Goal: Task Accomplishment & Management: Manage account settings

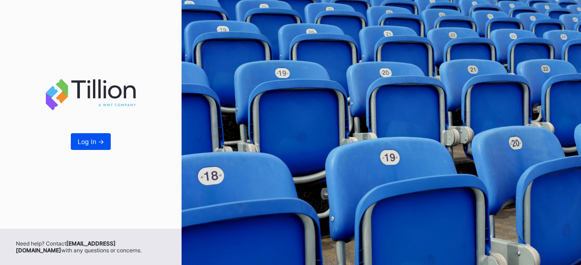
click at [94, 148] on button "Log In ->" at bounding box center [91, 141] width 40 height 17
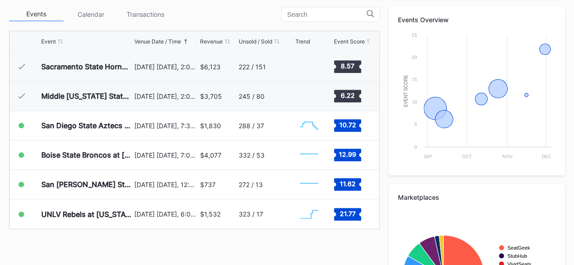
scroll to position [342, 0]
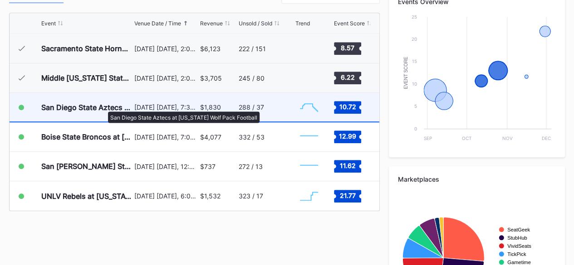
click at [103, 107] on div "San Diego State Aztecs at [US_STATE] Wolf Pack Football" at bounding box center [86, 107] width 91 height 9
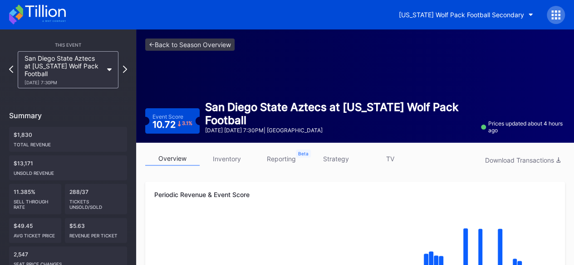
click at [221, 158] on link "inventory" at bounding box center [227, 159] width 54 height 14
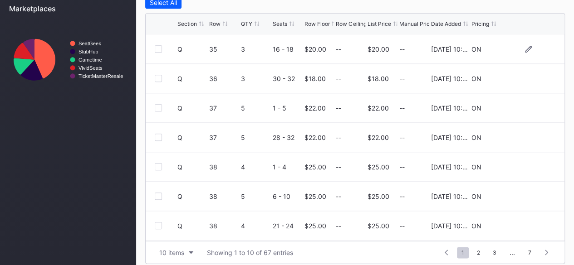
scroll to position [399, 0]
click at [370, 20] on div "List Price" at bounding box center [380, 23] width 24 height 7
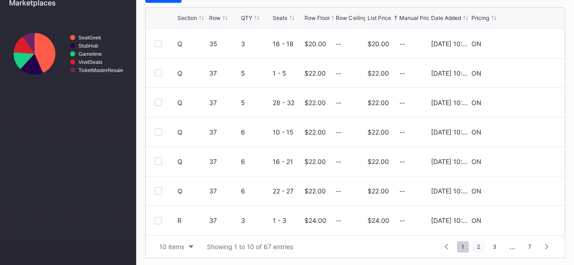
click at [478, 247] on span "2" at bounding box center [478, 246] width 12 height 11
click at [495, 247] on span "4" at bounding box center [494, 246] width 13 height 11
click at [525, 191] on icon at bounding box center [528, 190] width 7 height 7
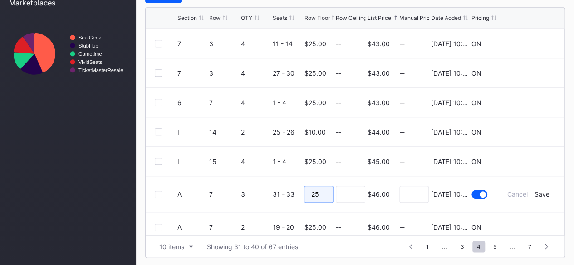
click at [320, 195] on input "25" at bounding box center [318, 194] width 29 height 17
type input "20"
click at [535, 192] on div "Save" at bounding box center [542, 195] width 15 height 8
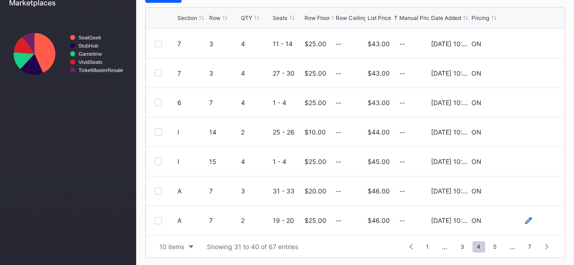
click at [525, 221] on icon at bounding box center [528, 220] width 7 height 7
click at [329, 220] on input "25" at bounding box center [318, 224] width 29 height 17
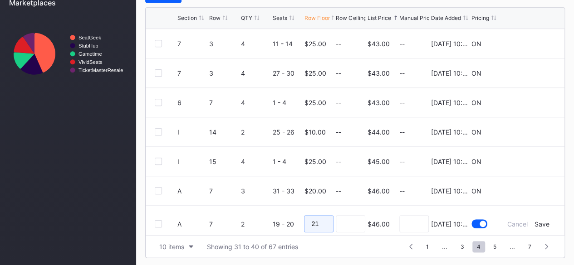
type input "21"
click at [351, 224] on input at bounding box center [350, 224] width 29 height 17
click at [536, 224] on div "Save" at bounding box center [542, 225] width 15 height 8
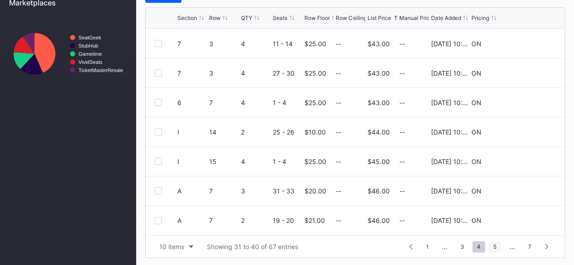
scroll to position [0, 0]
click at [496, 245] on span "5" at bounding box center [495, 246] width 12 height 11
click at [525, 72] on icon at bounding box center [528, 72] width 7 height 7
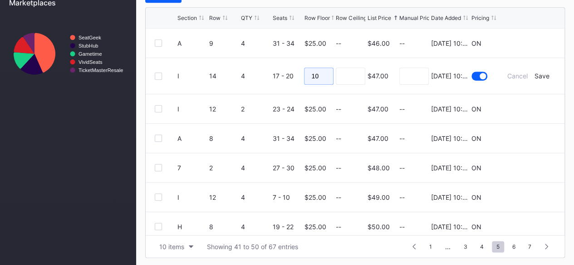
drag, startPoint x: 320, startPoint y: 73, endPoint x: 261, endPoint y: 76, distance: 59.1
click at [261, 76] on form "I 14 4 17 - 20 10 $47.00 8/20/2025 10:19AM Cancel Save" at bounding box center [366, 76] width 378 height 36
type input "15"
click at [358, 75] on input at bounding box center [350, 76] width 29 height 17
click at [536, 75] on div "Save" at bounding box center [542, 76] width 15 height 8
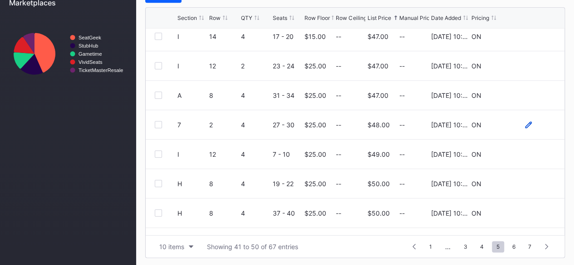
scroll to position [88, 0]
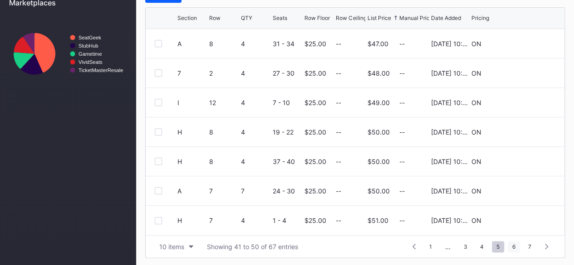
click at [515, 244] on span "6" at bounding box center [514, 246] width 12 height 11
click at [530, 245] on span "7" at bounding box center [530, 246] width 12 height 11
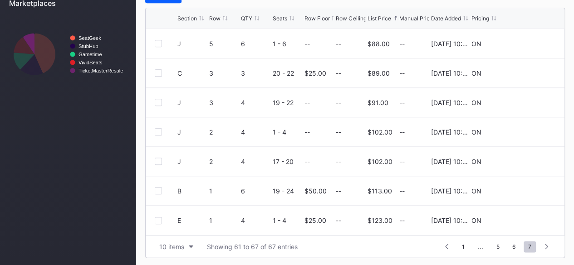
scroll to position [0, 0]
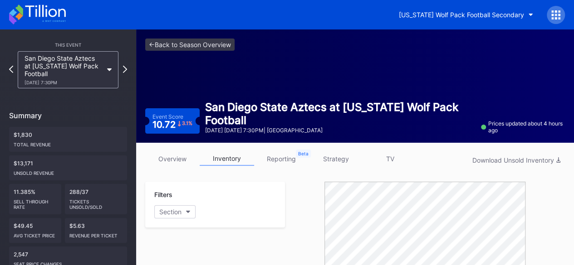
click at [45, 5] on icon at bounding box center [37, 15] width 57 height 20
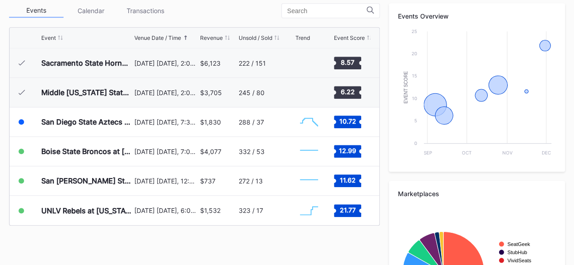
scroll to position [328, 0]
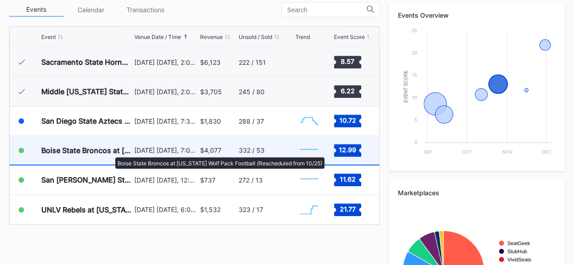
click at [111, 153] on div "Boise State Broncos at [US_STATE] Wolf Pack Football (Rescheduled from 10/25)" at bounding box center [86, 150] width 91 height 9
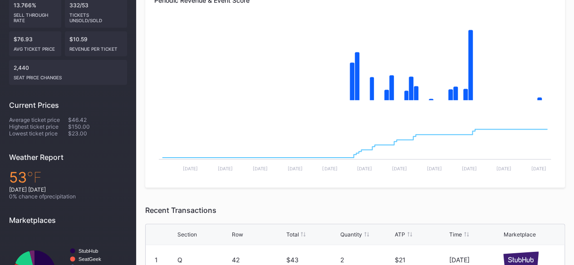
scroll to position [144, 0]
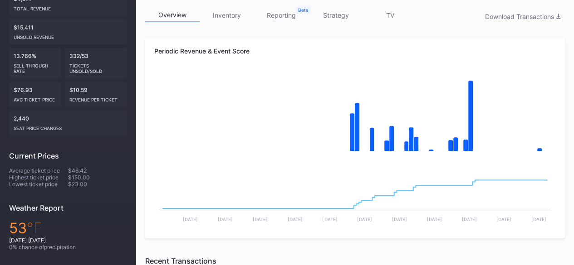
click at [238, 17] on link "inventory" at bounding box center [227, 15] width 54 height 14
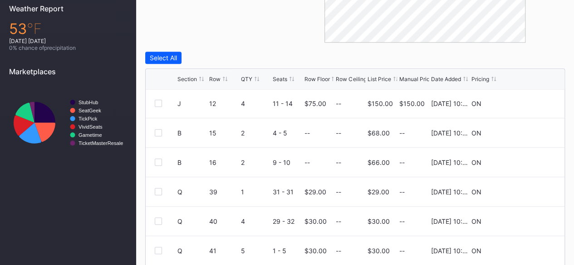
scroll to position [63, 0]
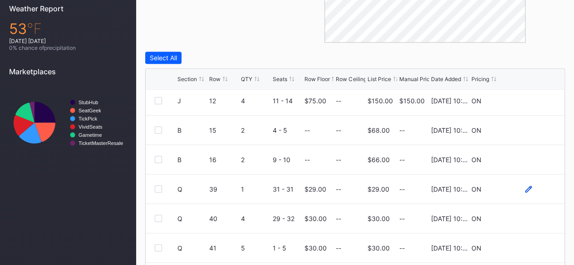
click at [525, 186] on icon at bounding box center [528, 189] width 7 height 7
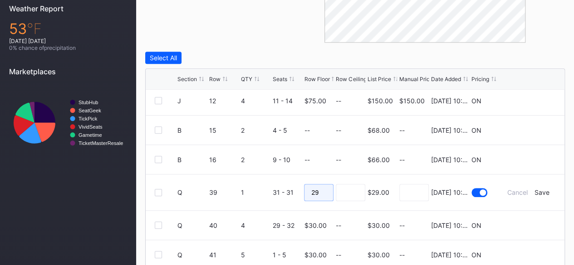
click at [325, 192] on input "29" at bounding box center [318, 192] width 29 height 17
type input "28"
click at [354, 192] on input at bounding box center [350, 192] width 29 height 17
click at [535, 193] on div "Save" at bounding box center [542, 193] width 15 height 8
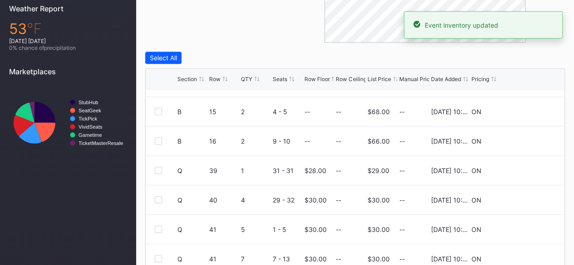
scroll to position [88, 0]
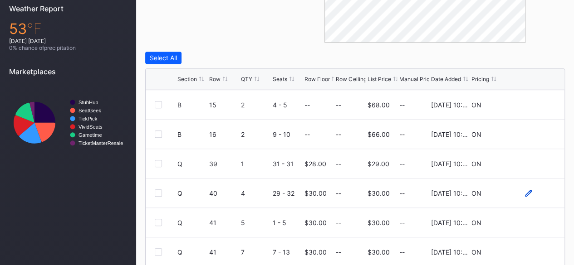
click at [525, 190] on icon at bounding box center [528, 193] width 7 height 7
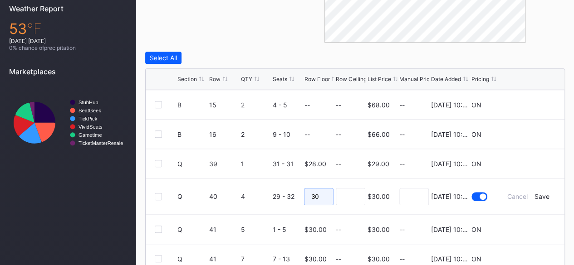
drag, startPoint x: 315, startPoint y: 197, endPoint x: 274, endPoint y: 194, distance: 41.5
click at [274, 194] on form "Q 40 4 29 - 32 30 $30.00 8/20/2025 10:07AM Cancel Save" at bounding box center [366, 197] width 378 height 36
type input "28"
click at [347, 193] on input at bounding box center [350, 196] width 29 height 17
click at [535, 196] on div "Save" at bounding box center [542, 197] width 15 height 8
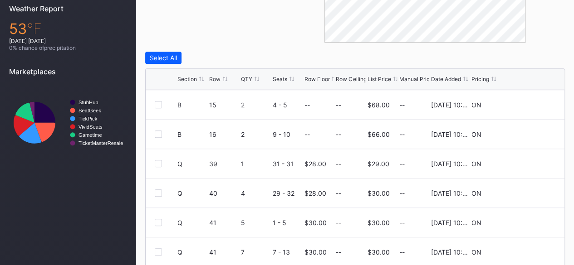
scroll to position [405, 0]
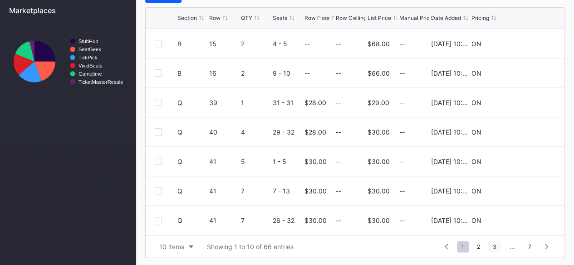
click at [495, 246] on span "3" at bounding box center [494, 246] width 13 height 11
click at [481, 244] on span "4" at bounding box center [478, 246] width 13 height 11
click at [497, 247] on span "5" at bounding box center [495, 246] width 12 height 11
click at [515, 248] on span "6" at bounding box center [514, 246] width 12 height 11
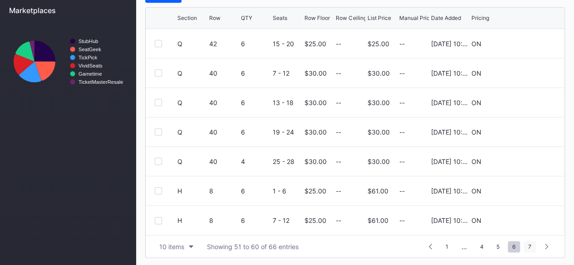
click at [530, 247] on span "7" at bounding box center [530, 246] width 12 height 11
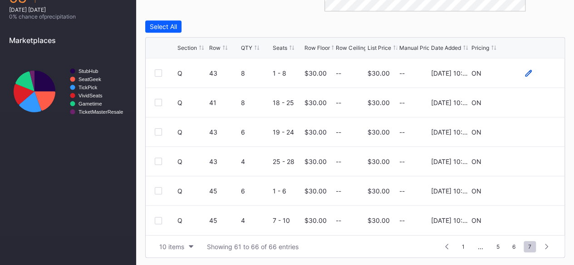
click at [529, 73] on icon at bounding box center [528, 73] width 7 height 7
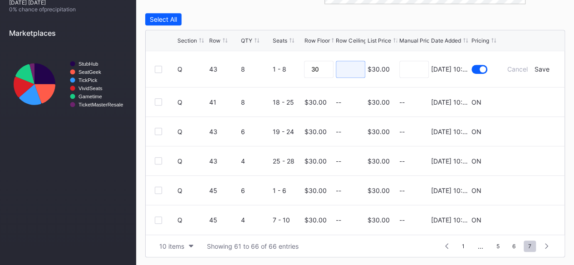
click at [338, 65] on input at bounding box center [350, 69] width 29 height 17
drag, startPoint x: 329, startPoint y: 67, endPoint x: 262, endPoint y: 63, distance: 66.8
click at [262, 63] on form "Q 43 8 1 - 8 30 $30.00 8/20/2025 10:07AM Cancel Save" at bounding box center [366, 69] width 378 height 36
type input "29"
click at [363, 69] on input at bounding box center [350, 69] width 29 height 17
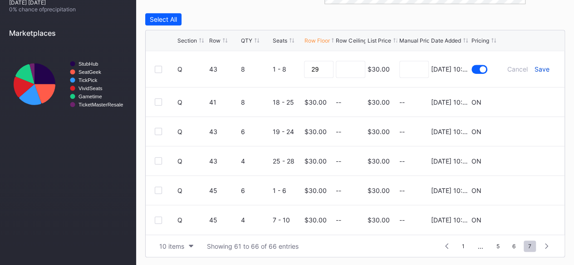
click at [544, 66] on div "Save" at bounding box center [542, 69] width 15 height 8
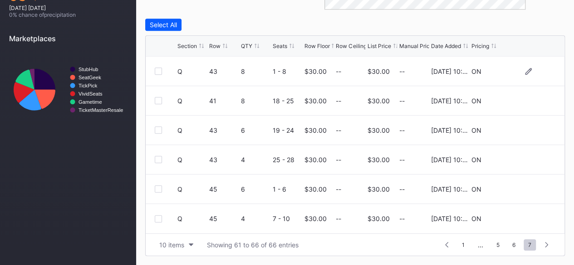
scroll to position [375, 0]
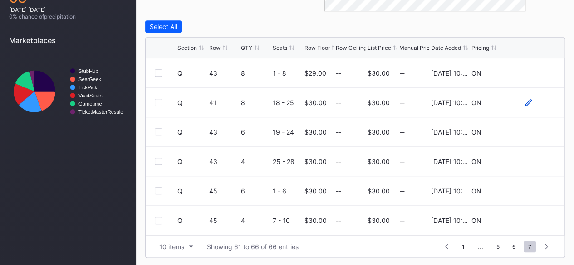
click at [526, 101] on icon at bounding box center [528, 102] width 7 height 7
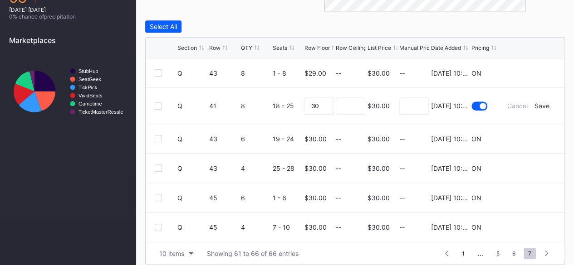
scroll to position [382, 0]
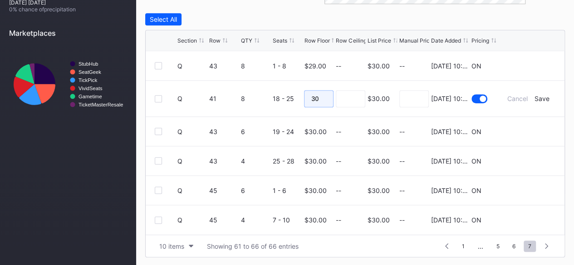
click at [324, 97] on input "30" at bounding box center [318, 98] width 29 height 17
type input "3"
click at [340, 100] on input at bounding box center [350, 98] width 29 height 17
drag, startPoint x: 331, startPoint y: 100, endPoint x: 257, endPoint y: 93, distance: 74.7
click at [257, 93] on form "Q 41 8 18 - 25 44 $30.00 8/20/2025 10:07AM Cancel Save" at bounding box center [366, 99] width 378 height 36
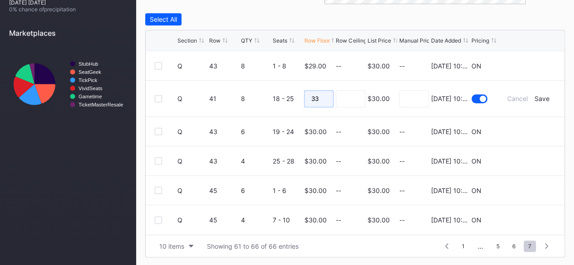
type input "33"
click at [357, 97] on input at bounding box center [350, 98] width 29 height 17
click at [547, 98] on div "Save" at bounding box center [542, 99] width 15 height 8
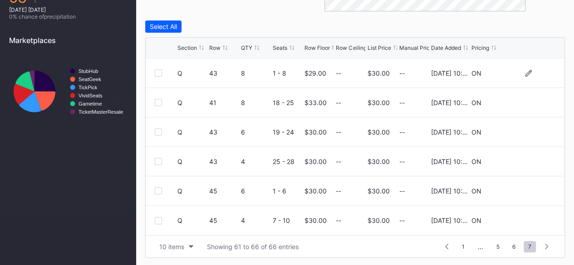
scroll to position [0, 0]
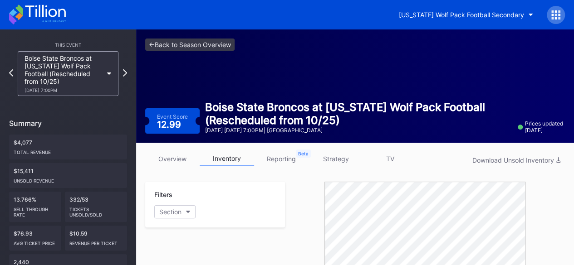
click at [41, 13] on icon at bounding box center [37, 15] width 57 height 20
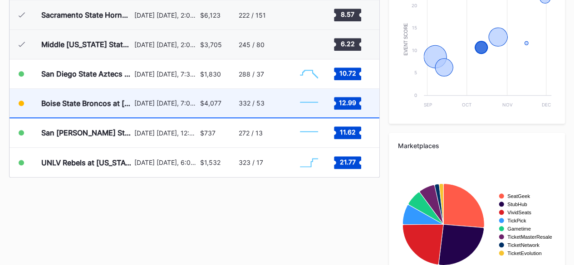
scroll to position [387, 0]
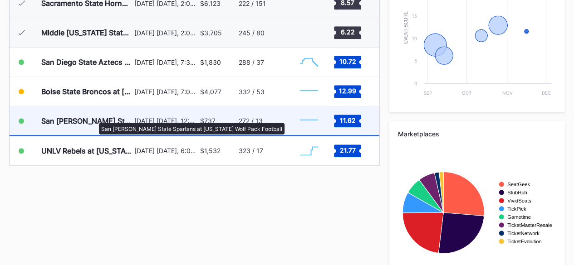
click at [94, 118] on div "San [PERSON_NAME] State Spartans at [US_STATE] Wolf Pack Football" at bounding box center [86, 121] width 91 height 9
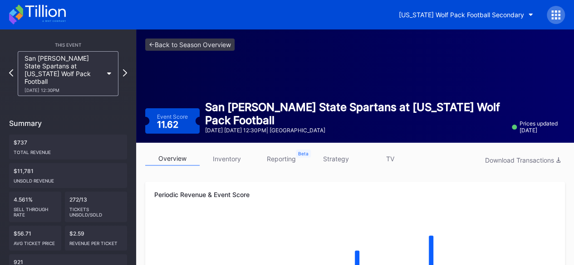
click at [223, 157] on link "inventory" at bounding box center [227, 159] width 54 height 14
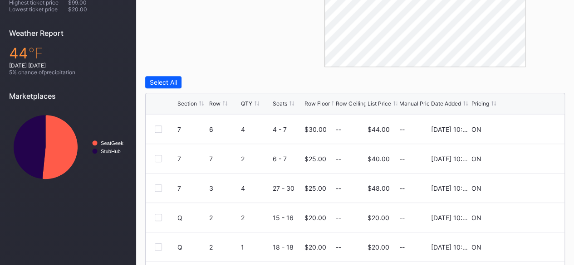
scroll to position [405, 0]
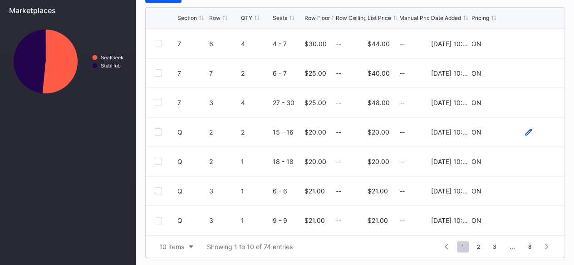
click at [525, 133] on icon at bounding box center [528, 131] width 7 height 7
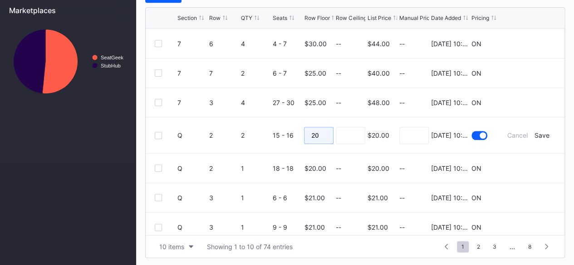
drag, startPoint x: 322, startPoint y: 131, endPoint x: 262, endPoint y: 121, distance: 61.2
click at [262, 121] on form "Q 2 2 15 - 16 20 $20.00 8/20/2025 10:19AM Cancel Save" at bounding box center [366, 136] width 378 height 36
type input "18"
click at [352, 137] on input at bounding box center [350, 135] width 29 height 17
click at [535, 134] on div "Save" at bounding box center [542, 136] width 15 height 8
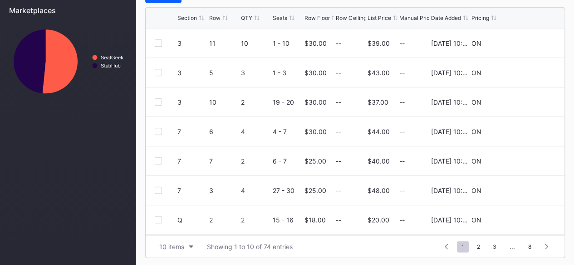
scroll to position [0, 0]
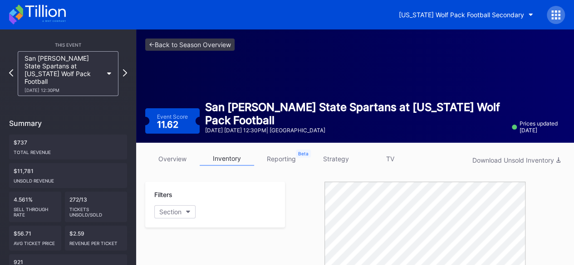
click at [47, 15] on icon at bounding box center [45, 11] width 40 height 12
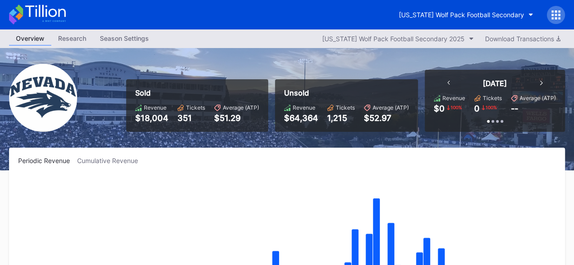
click at [34, 14] on icon at bounding box center [37, 15] width 57 height 20
